Goal: Task Accomplishment & Management: Manage account settings

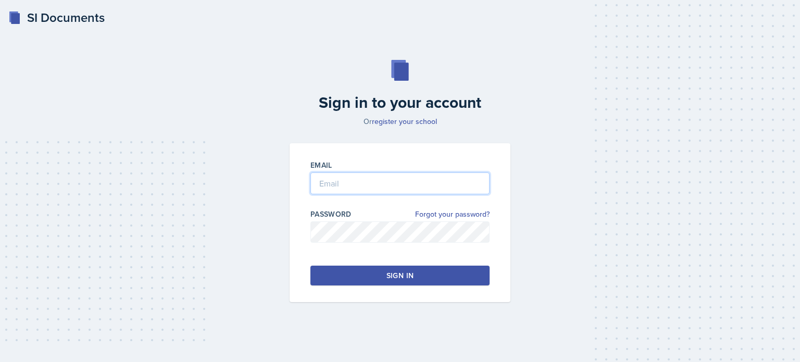
click at [360, 182] on input "email" at bounding box center [399, 183] width 179 height 22
click at [356, 187] on input "aredd2" at bounding box center [399, 183] width 179 height 22
type input "[EMAIL_ADDRESS][DOMAIN_NAME]"
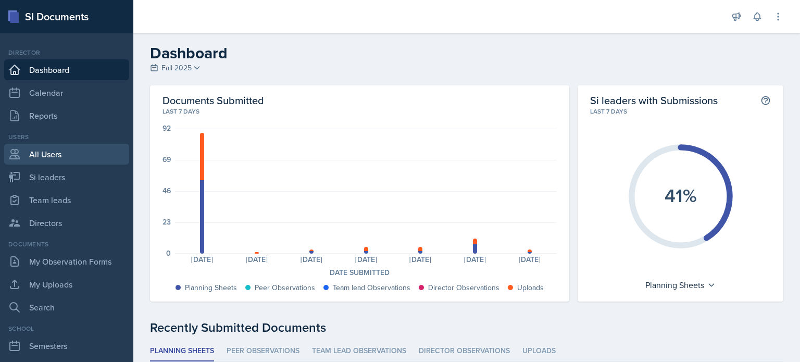
click at [51, 156] on link "All Users" at bounding box center [66, 154] width 125 height 21
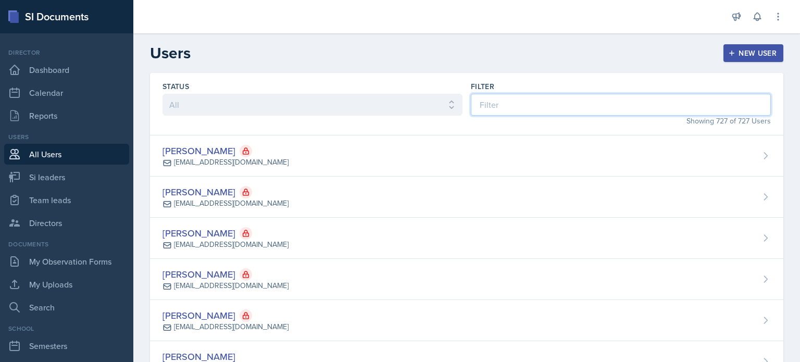
click at [576, 105] on input at bounding box center [621, 105] width 300 height 22
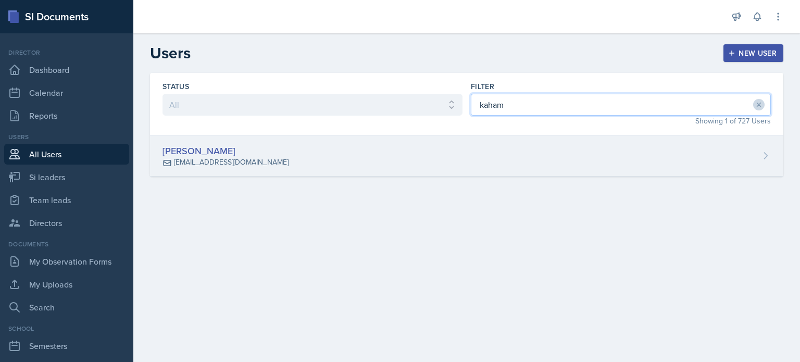
type input "kaham"
click at [547, 155] on div "[PERSON_NAME] [PERSON_NAME][EMAIL_ADDRESS][DOMAIN_NAME]" at bounding box center [466, 155] width 633 height 41
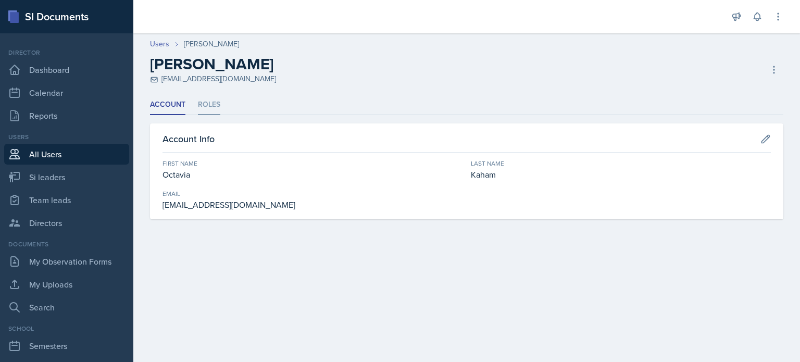
click at [203, 106] on li "Roles" at bounding box center [209, 105] width 22 height 20
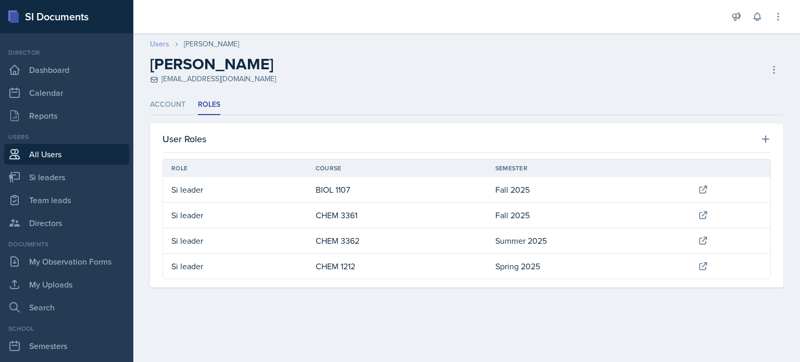
click at [158, 48] on link "Users" at bounding box center [159, 44] width 19 height 11
